Goal: Task Accomplishment & Management: Use online tool/utility

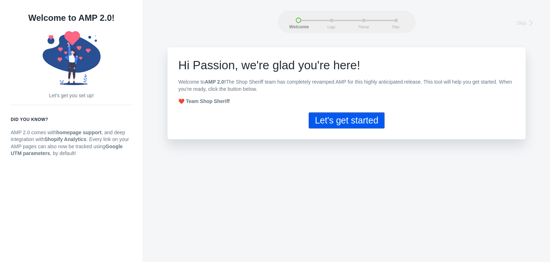
click at [354, 128] on button "Let's get started" at bounding box center [347, 120] width 76 height 16
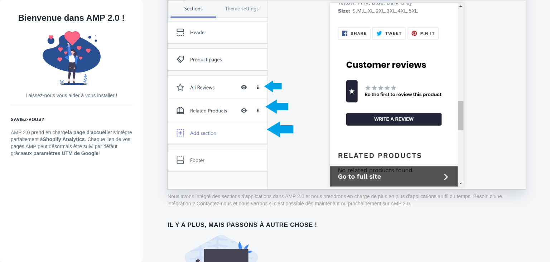
scroll to position [578, 0]
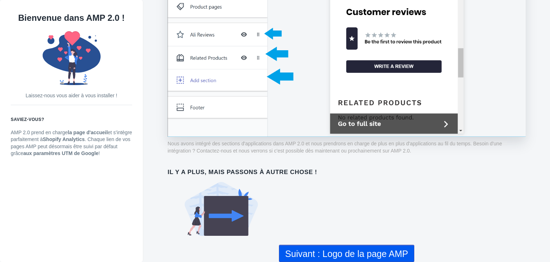
click at [225, 216] on use at bounding box center [221, 209] width 73 height 54
click at [313, 251] on font "Suivant : Logo de la page AMP" at bounding box center [346, 253] width 123 height 10
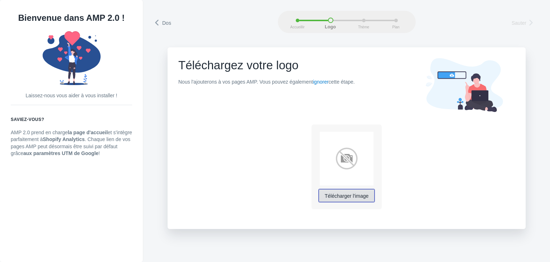
click at [349, 195] on font "Télécharger l'image" at bounding box center [347, 196] width 44 height 6
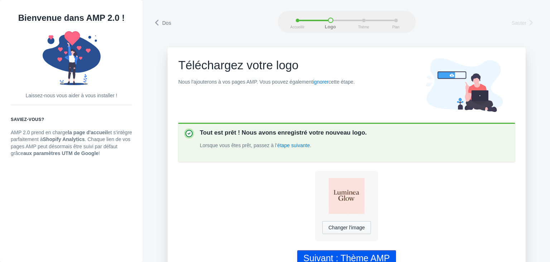
scroll to position [17, 0]
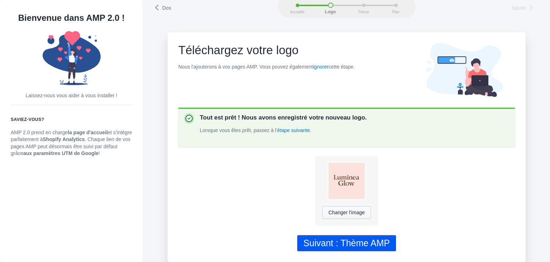
click at [310, 243] on font "Suivant : Thème AMP" at bounding box center [346, 243] width 86 height 10
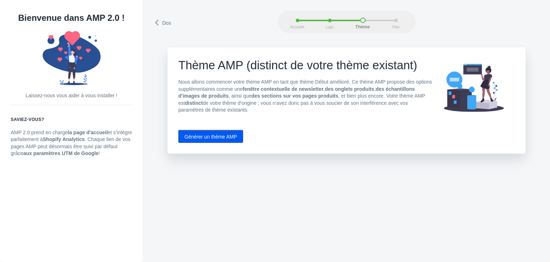
click at [168, 23] on font "Dos" at bounding box center [166, 23] width 9 height 6
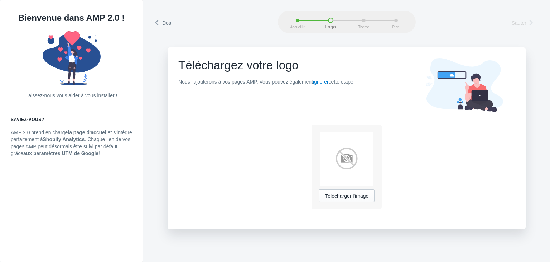
click at [168, 23] on font "Dos" at bounding box center [166, 23] width 9 height 6
